Goal: Task Accomplishment & Management: Use online tool/utility

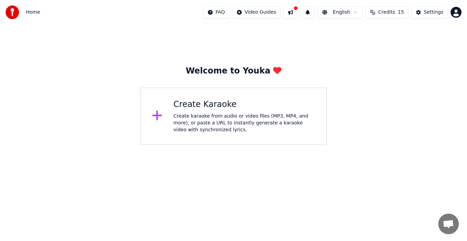
click at [199, 123] on div "Create karaoke from audio or video files (MP3, MP4, and more), or paste a URL t…" at bounding box center [244, 123] width 142 height 20
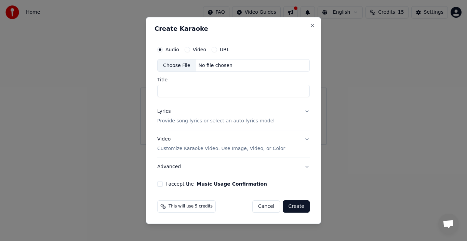
click at [213, 50] on button "URL" at bounding box center [213, 49] width 5 height 5
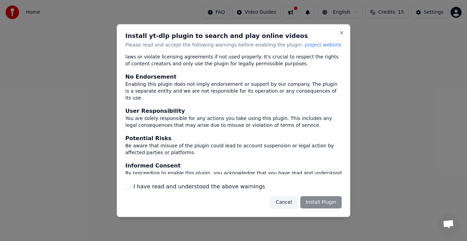
scroll to position [45, 0]
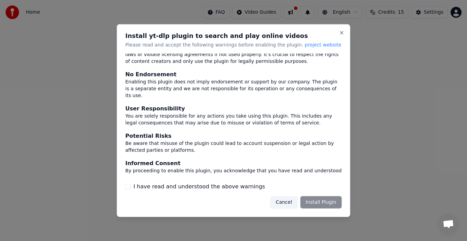
click at [125, 185] on button "I have read and understood the above warnings" at bounding box center [127, 186] width 5 height 5
click at [313, 202] on button "Install Plugin" at bounding box center [320, 202] width 41 height 12
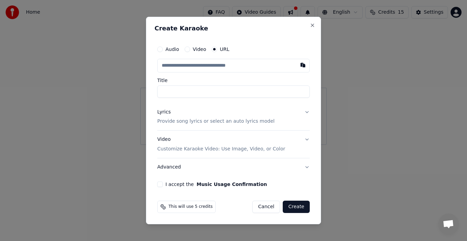
click at [172, 89] on input "Title" at bounding box center [233, 91] width 152 height 12
click at [168, 68] on input "text" at bounding box center [233, 66] width 152 height 14
click at [162, 184] on button "I accept the Music Usage Confirmation" at bounding box center [159, 183] width 5 height 5
click at [172, 68] on input "text" at bounding box center [233, 66] width 152 height 14
click at [170, 64] on input "text" at bounding box center [233, 66] width 152 height 14
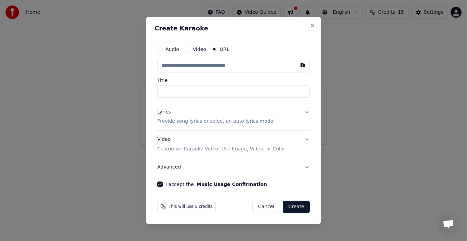
click at [169, 92] on input "Title" at bounding box center [233, 91] width 152 height 12
click at [166, 67] on input "text" at bounding box center [233, 66] width 152 height 14
click at [189, 50] on div "Video" at bounding box center [195, 48] width 22 height 5
click at [184, 50] on button "Video" at bounding box center [186, 48] width 5 height 5
click at [179, 67] on div "Choose File" at bounding box center [176, 65] width 38 height 12
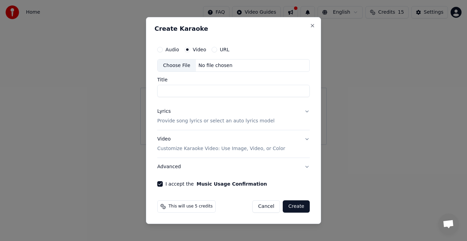
click at [215, 48] on button "URL" at bounding box center [213, 49] width 5 height 5
click at [181, 91] on input "Title" at bounding box center [233, 91] width 152 height 12
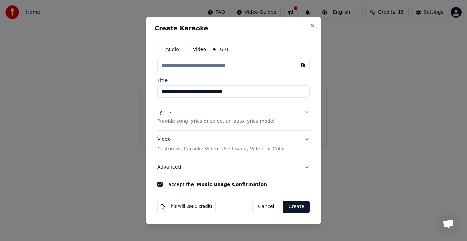
click at [177, 91] on input "**********" at bounding box center [233, 91] width 152 height 12
type input "**********"
click at [225, 64] on input "text" at bounding box center [233, 66] width 152 height 14
click at [301, 66] on button "button" at bounding box center [303, 65] width 14 height 12
type input "**********"
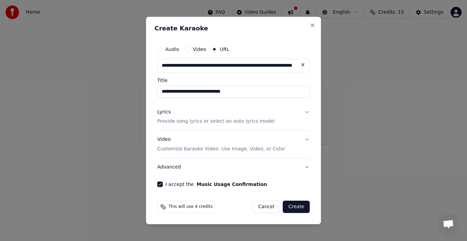
type input "**********"
click at [306, 138] on button "Video Customize Karaoke Video: Use Image, Video, or Color" at bounding box center [233, 144] width 152 height 27
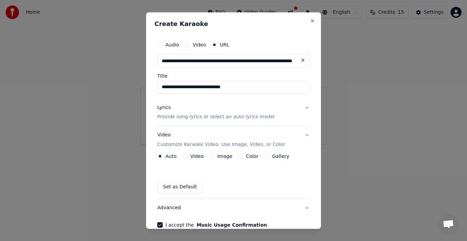
click at [248, 154] on label "Color" at bounding box center [252, 156] width 13 height 5
click at [243, 154] on button "Color" at bounding box center [240, 155] width 5 height 5
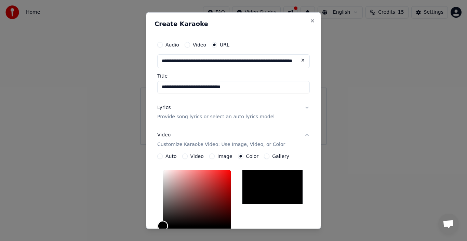
type input "*******"
click at [206, 190] on div "Color" at bounding box center [197, 198] width 68 height 56
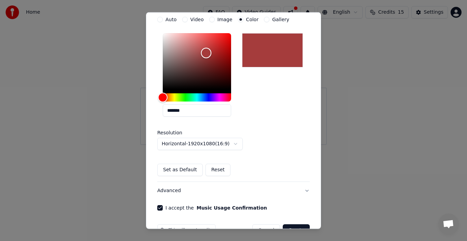
scroll to position [155, 0]
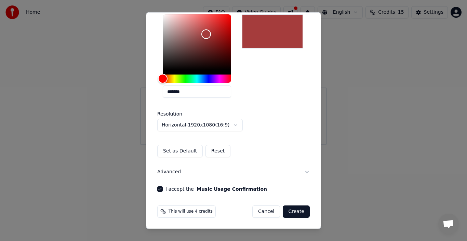
click at [290, 209] on button "Create" at bounding box center [296, 211] width 27 height 12
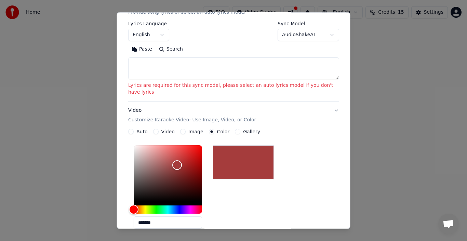
scroll to position [64, 0]
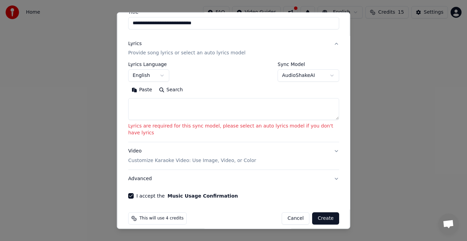
click at [152, 107] on textarea at bounding box center [233, 109] width 211 height 22
click at [139, 89] on button "Paste" at bounding box center [141, 89] width 27 height 11
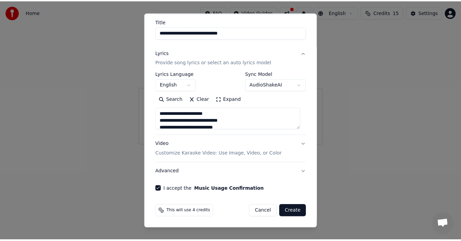
scroll to position [54, 0]
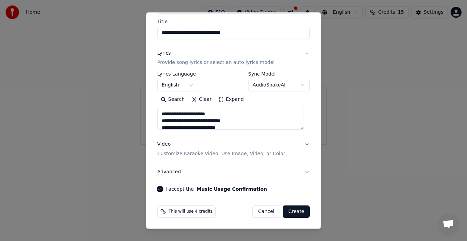
click at [289, 210] on button "Create" at bounding box center [296, 211] width 27 height 12
type textarea "**********"
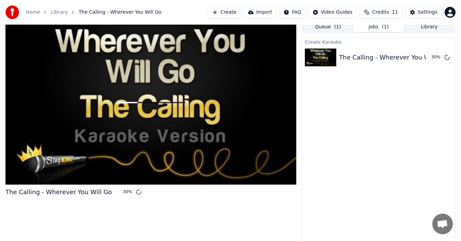
scroll to position [5, 0]
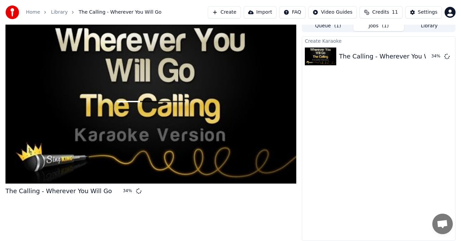
click at [393, 13] on button "Credits 11" at bounding box center [380, 12] width 43 height 12
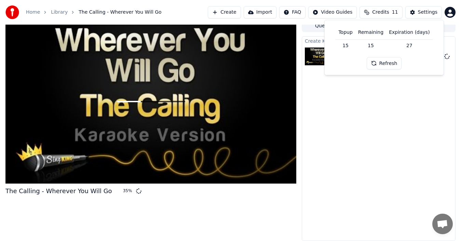
click at [373, 98] on div "Create Karaoke The Calling - Wherever You Will Go 35 %" at bounding box center [379, 138] width 154 height 205
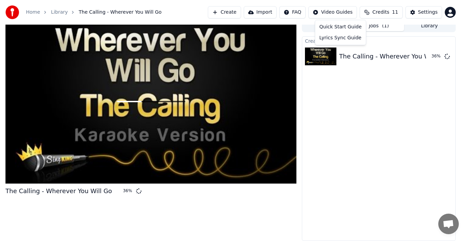
click at [345, 13] on html "Home Library The Calling - Wherever You Will Go Create Import FAQ Video Guides …" at bounding box center [233, 115] width 467 height 241
click at [335, 113] on html "Home Library The Calling - Wherever You Will Go Create Import FAQ Video Guides …" at bounding box center [233, 115] width 467 height 241
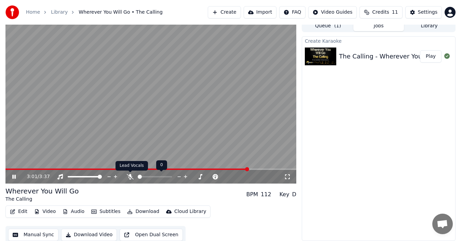
click at [128, 175] on icon at bounding box center [130, 176] width 7 height 5
click at [66, 177] on div at bounding box center [91, 176] width 55 height 7
click at [69, 176] on span at bounding box center [68, 176] width 1 height 1
click at [68, 175] on span at bounding box center [70, 177] width 4 height 4
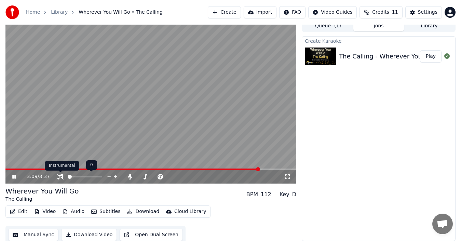
click at [59, 176] on icon at bounding box center [60, 176] width 7 height 5
click at [68, 175] on span at bounding box center [70, 177] width 4 height 4
click at [97, 179] on span at bounding box center [95, 177] width 4 height 4
click at [8, 169] on span at bounding box center [139, 168] width 269 height 1
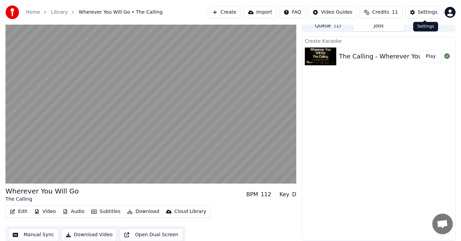
click at [424, 15] on div "Settings" at bounding box center [427, 12] width 19 height 7
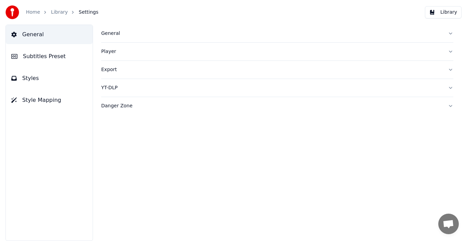
click at [38, 80] on button "Styles" at bounding box center [49, 78] width 87 height 19
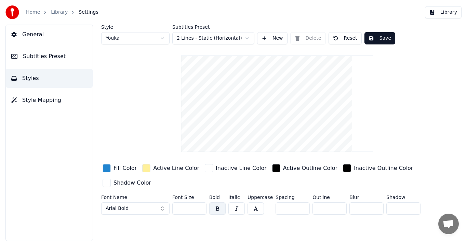
click at [39, 57] on span "Subtitles Preset" at bounding box center [44, 56] width 43 height 8
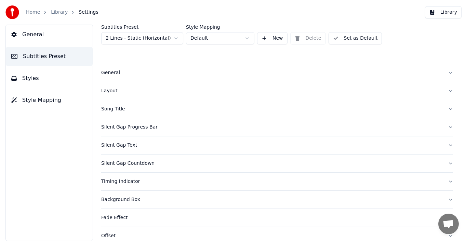
click at [40, 37] on span "General" at bounding box center [33, 34] width 22 height 8
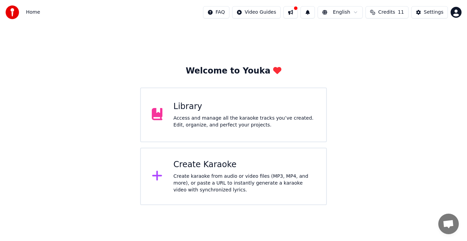
click at [197, 127] on div "Access and manage all the karaoke tracks you’ve created. Edit, organize, and pe…" at bounding box center [244, 122] width 142 height 14
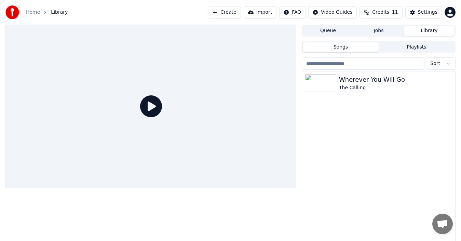
click at [155, 104] on icon at bounding box center [151, 106] width 22 height 22
click at [150, 108] on icon at bounding box center [151, 106] width 22 height 22
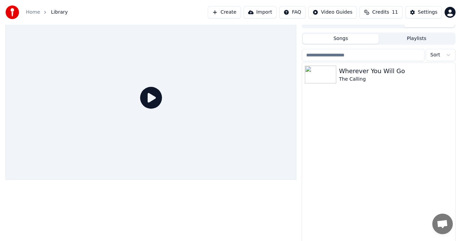
scroll to position [11, 0]
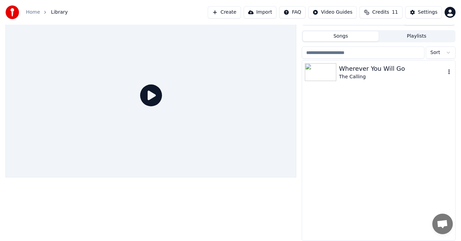
click at [320, 75] on img at bounding box center [320, 72] width 31 height 18
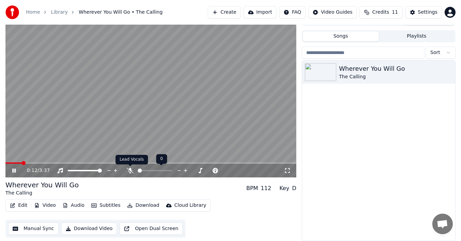
click at [132, 169] on icon at bounding box center [130, 170] width 7 height 5
click at [15, 169] on icon at bounding box center [13, 170] width 3 height 4
click at [15, 169] on icon at bounding box center [14, 170] width 4 height 5
click at [286, 170] on icon at bounding box center [287, 170] width 7 height 5
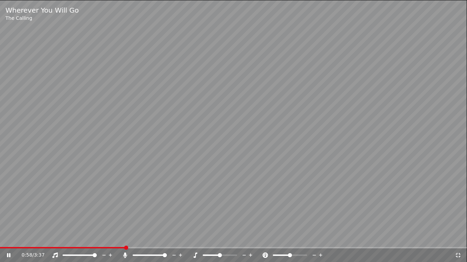
click at [439, 228] on video at bounding box center [233, 131] width 467 height 262
click at [406, 221] on video at bounding box center [233, 131] width 467 height 262
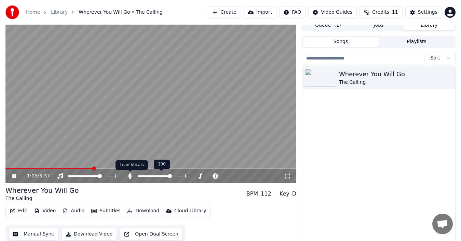
click at [132, 175] on icon at bounding box center [130, 175] width 7 height 5
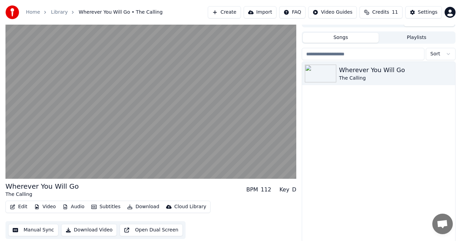
scroll to position [11, 0]
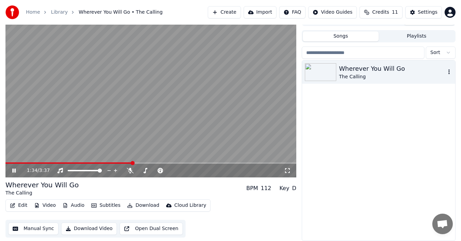
click at [316, 76] on img at bounding box center [320, 72] width 31 height 18
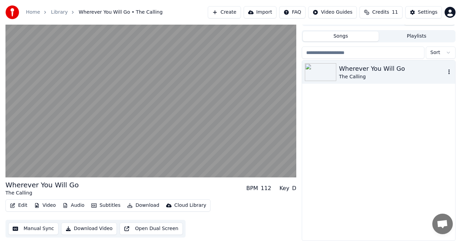
click at [449, 72] on icon "button" at bounding box center [448, 71] width 1 height 5
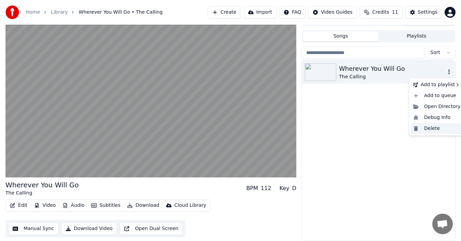
click at [432, 128] on div "Delete" at bounding box center [436, 128] width 53 height 11
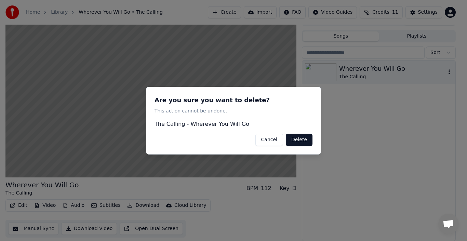
click at [305, 141] on button "Delete" at bounding box center [299, 139] width 27 height 12
